Goal: Task Accomplishment & Management: Complete application form

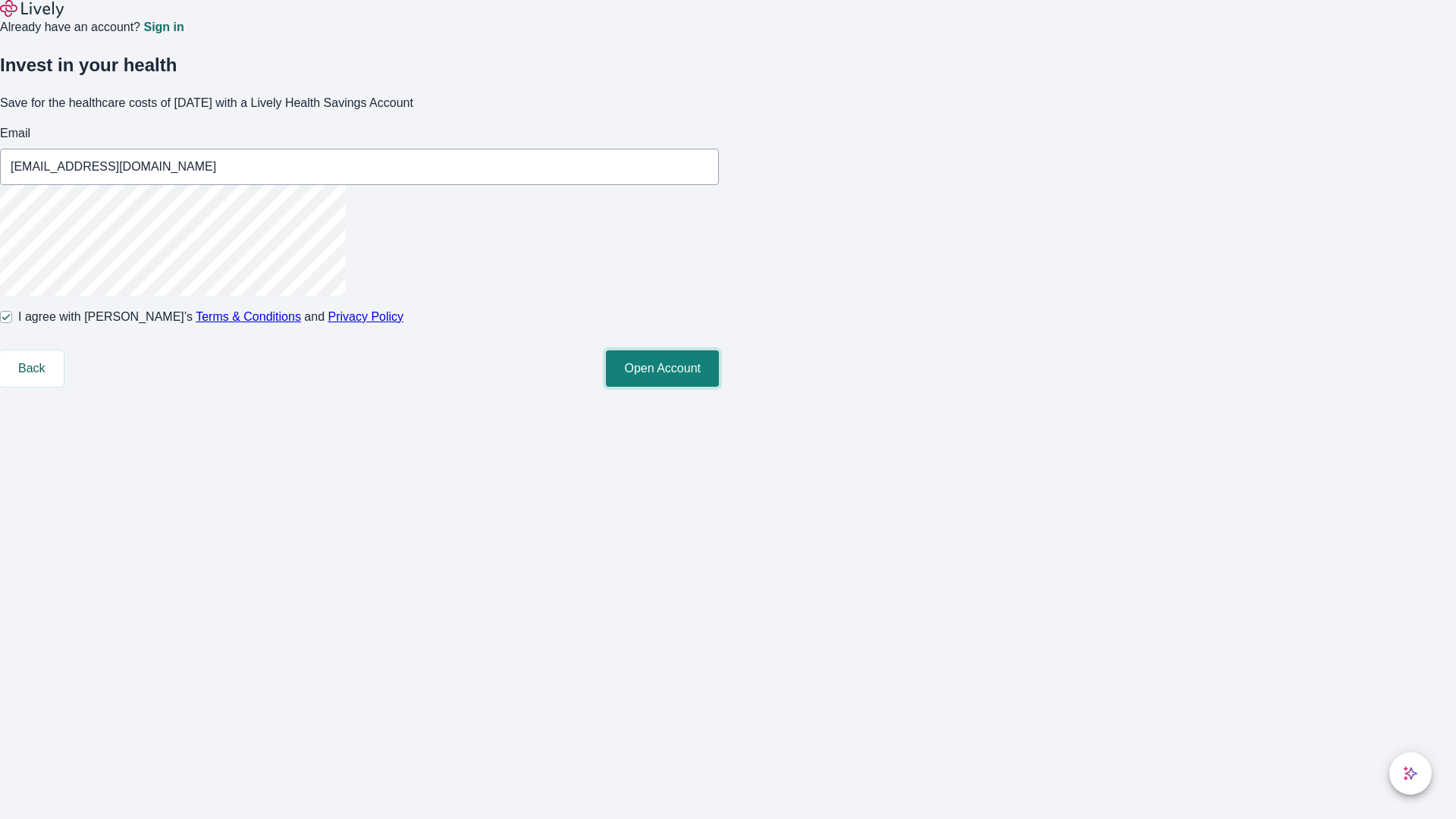
click at [719, 387] on button "Open Account" at bounding box center [662, 368] width 113 height 36
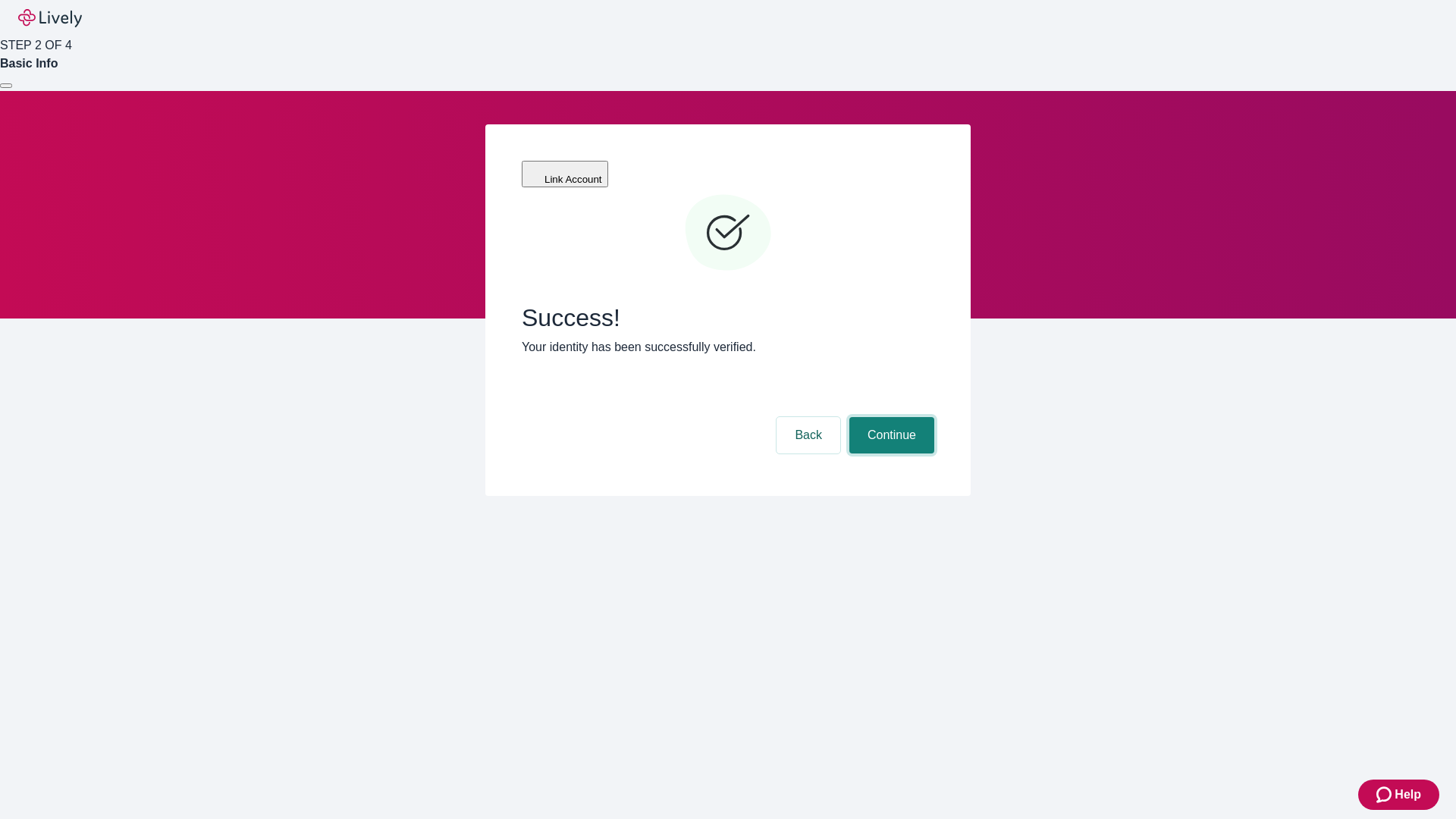
click at [890, 417] on button "Continue" at bounding box center [892, 435] width 85 height 36
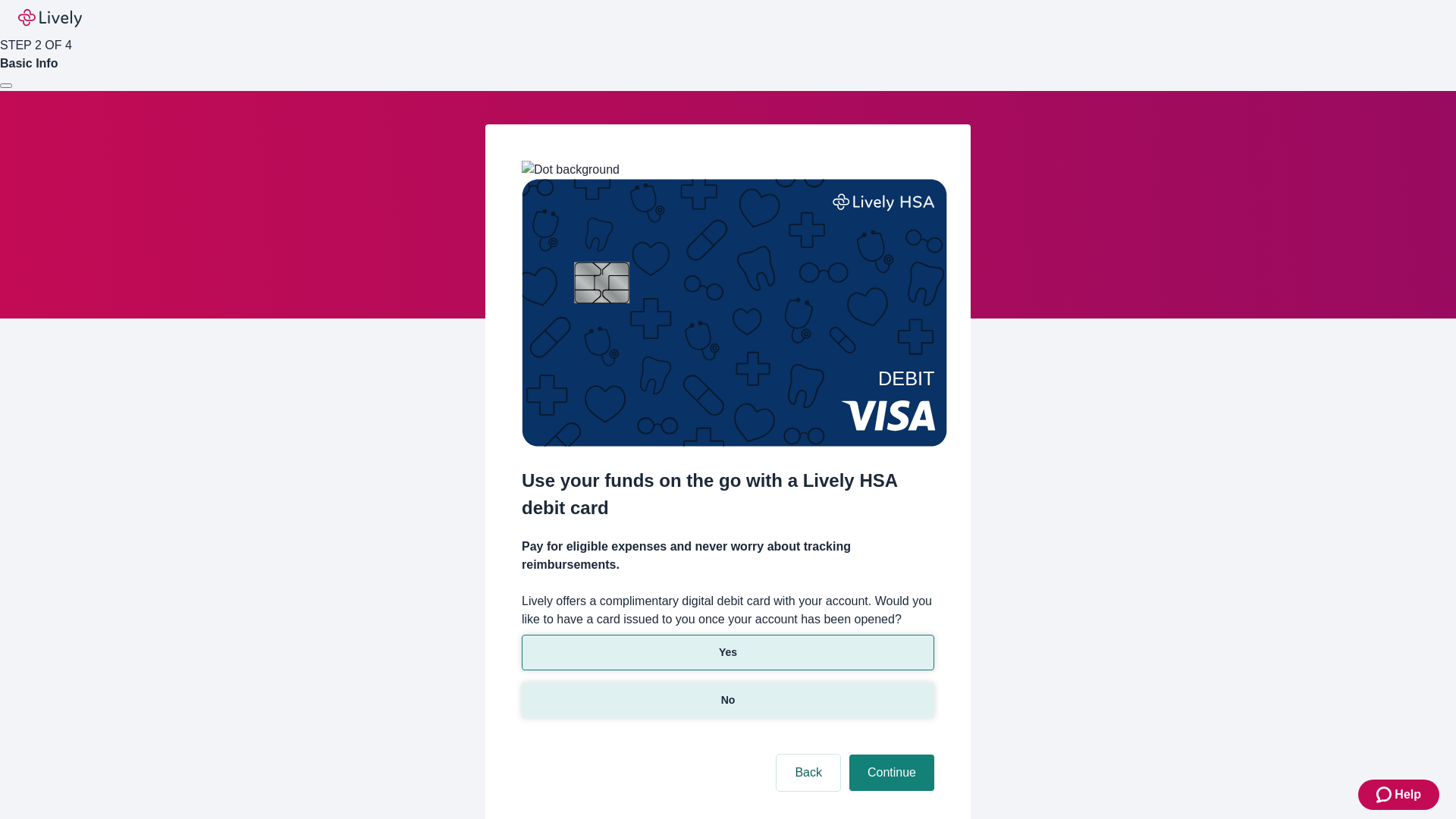
click at [727, 693] on p "No" at bounding box center [728, 700] width 14 height 16
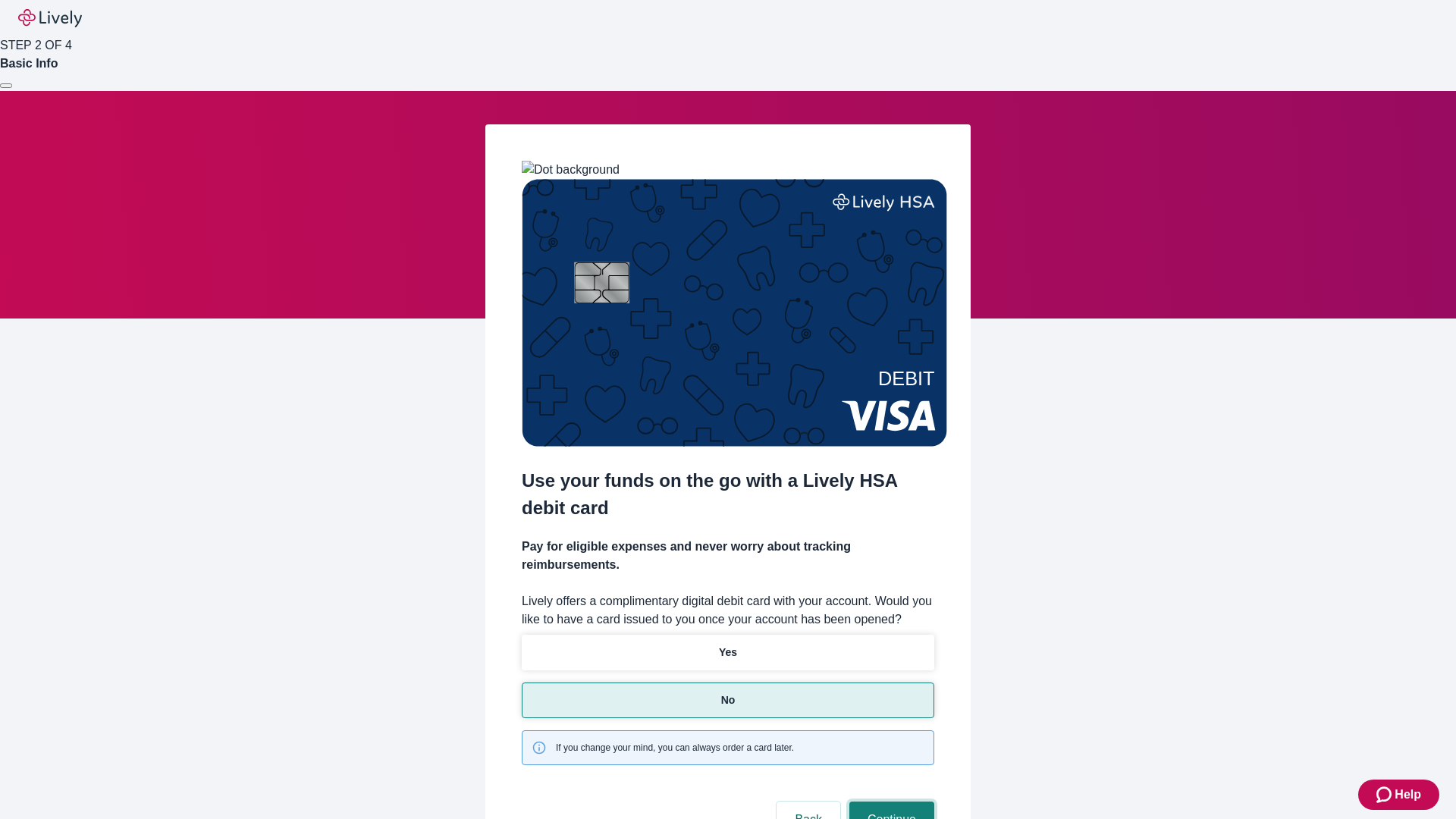
click at [890, 802] on button "Continue" at bounding box center [892, 820] width 85 height 36
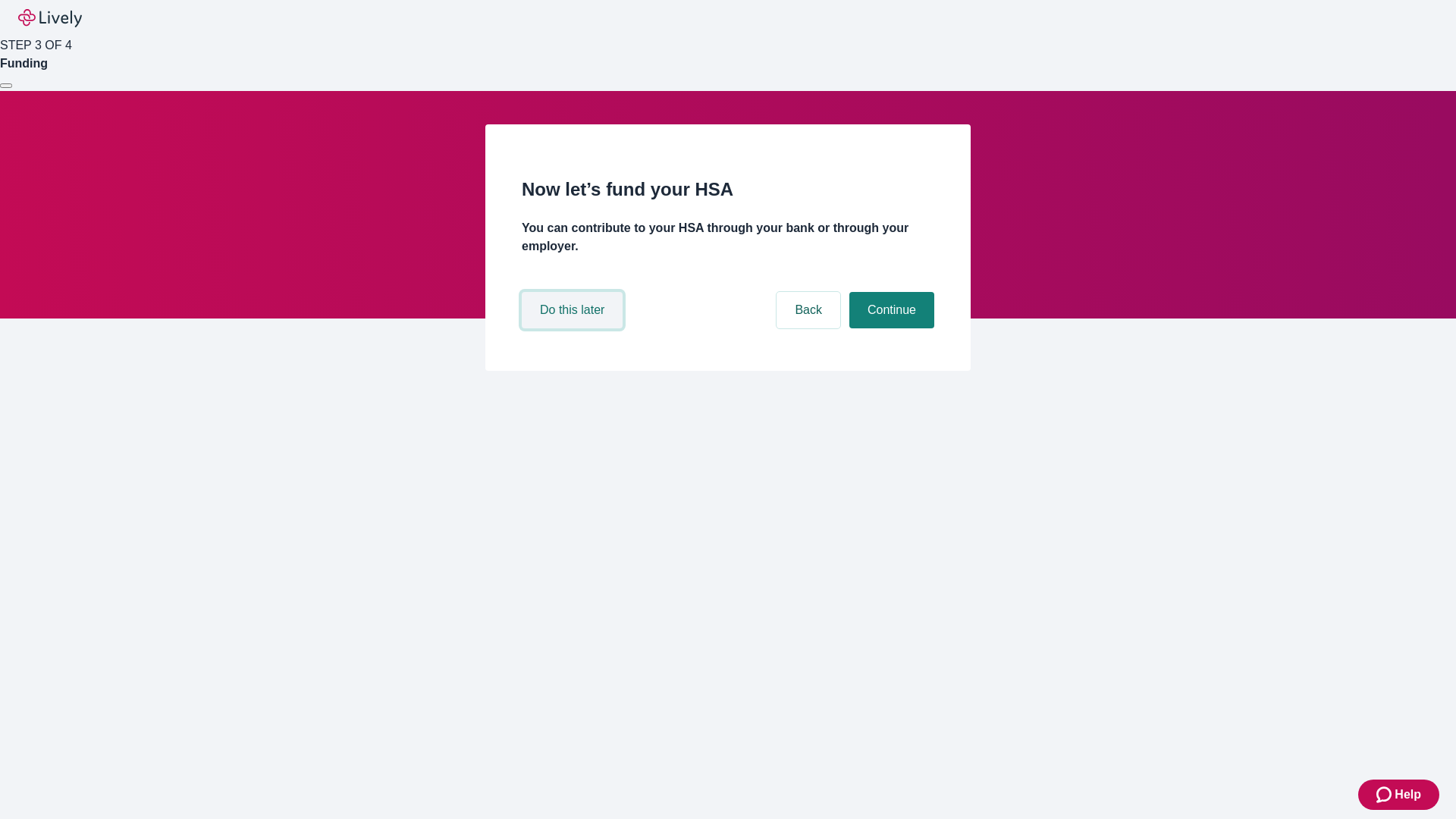
click at [574, 328] on button "Do this later" at bounding box center [572, 309] width 101 height 36
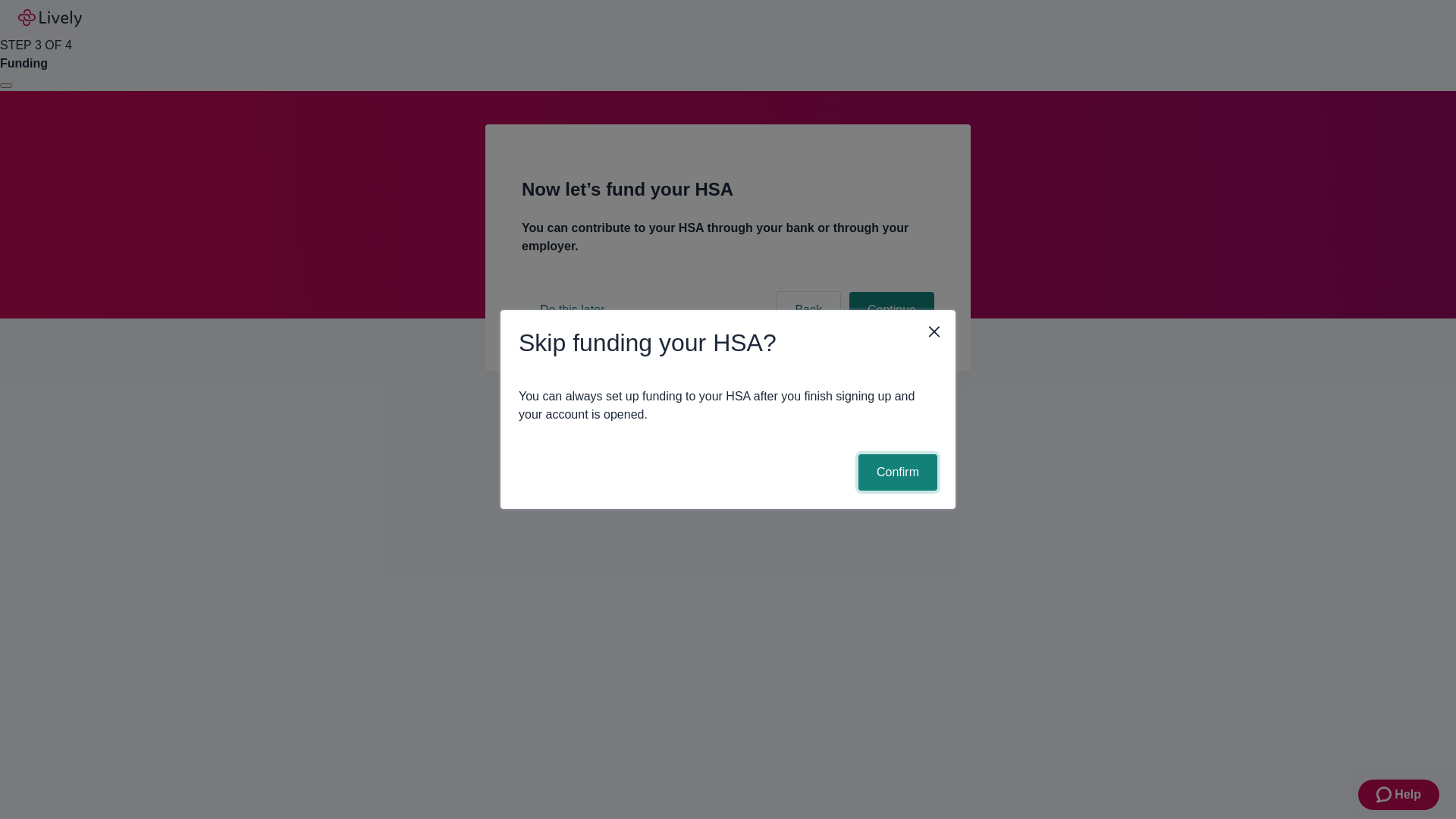
click at [896, 472] on button "Confirm" at bounding box center [897, 472] width 79 height 36
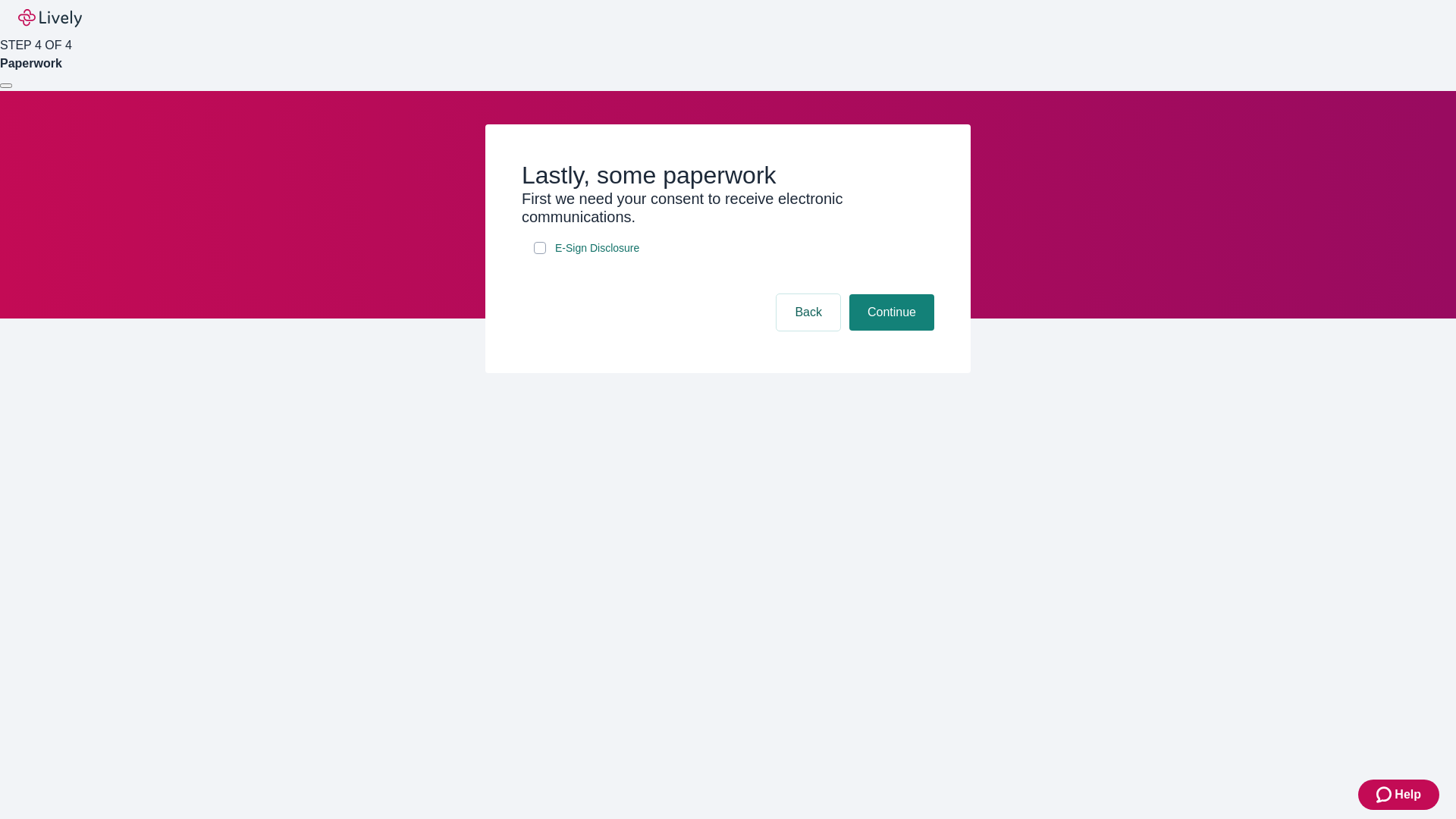
click at [540, 254] on input "E-Sign Disclosure" at bounding box center [540, 248] width 12 height 12
checkbox input "true"
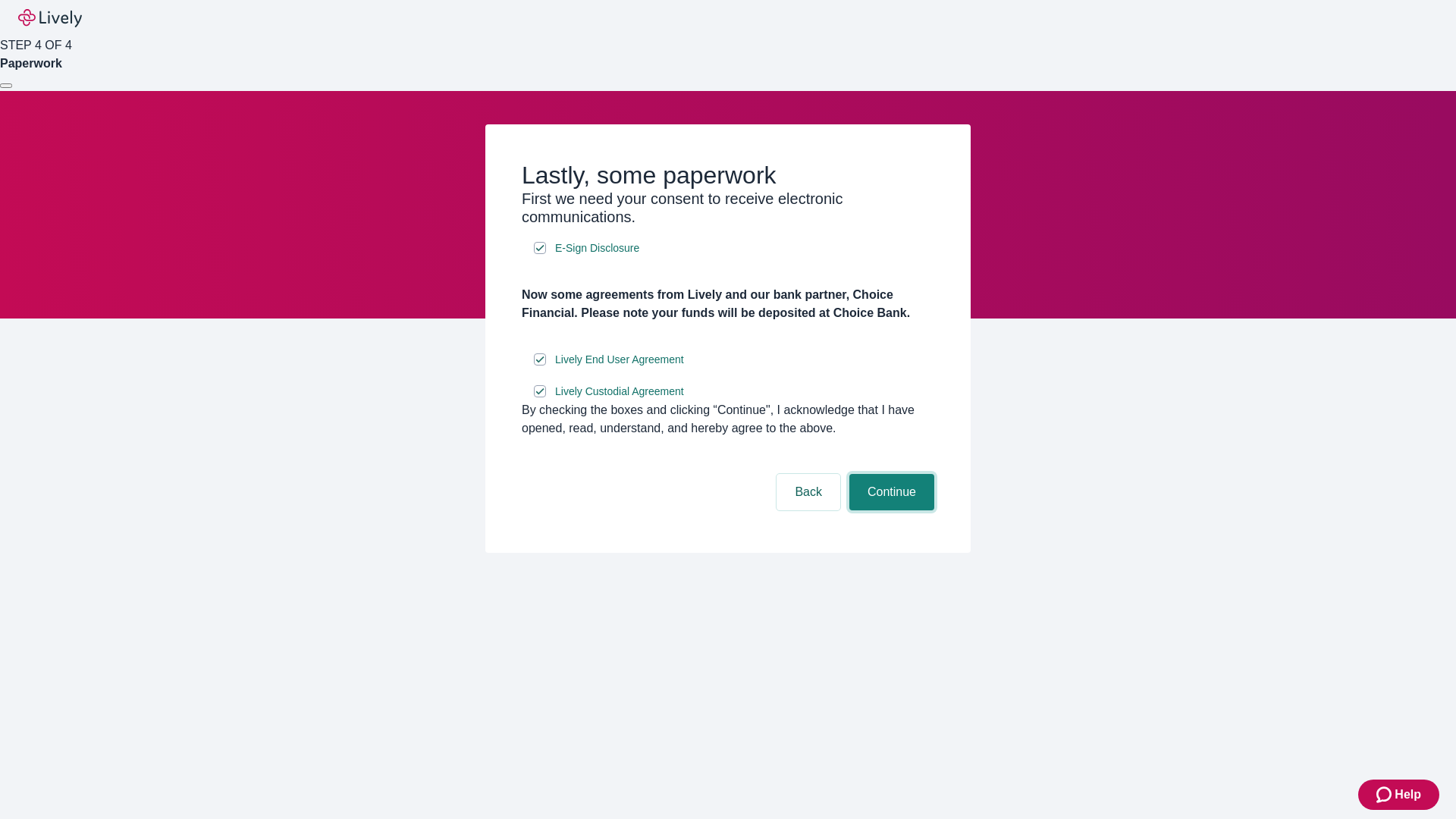
click at [890, 510] on button "Continue" at bounding box center [892, 492] width 85 height 36
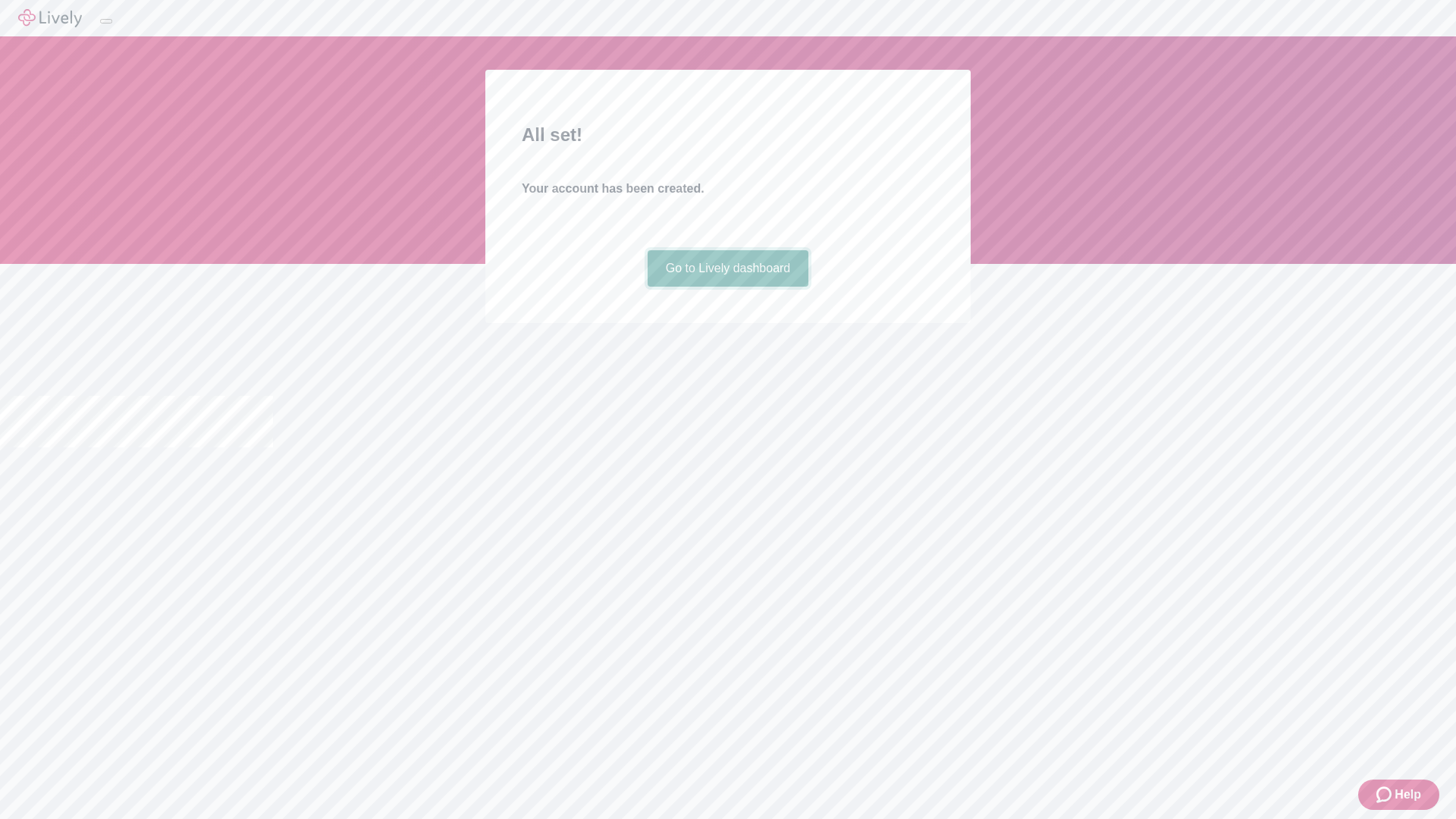
click at [727, 287] on link "Go to Lively dashboard" at bounding box center [728, 268] width 162 height 36
